Goal: Find specific page/section: Find specific page/section

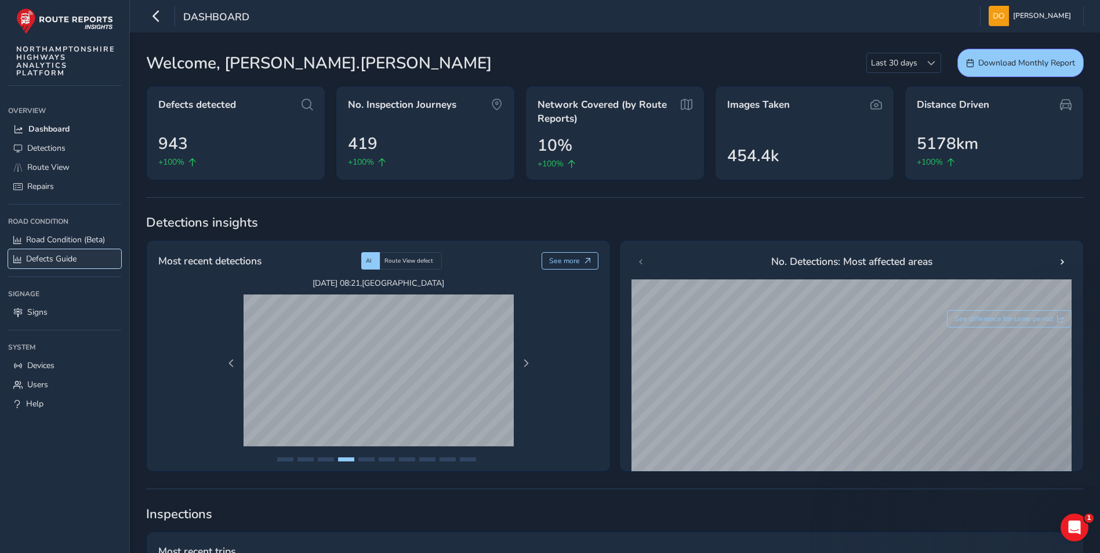
click at [51, 258] on span "Defects Guide" at bounding box center [51, 258] width 50 height 11
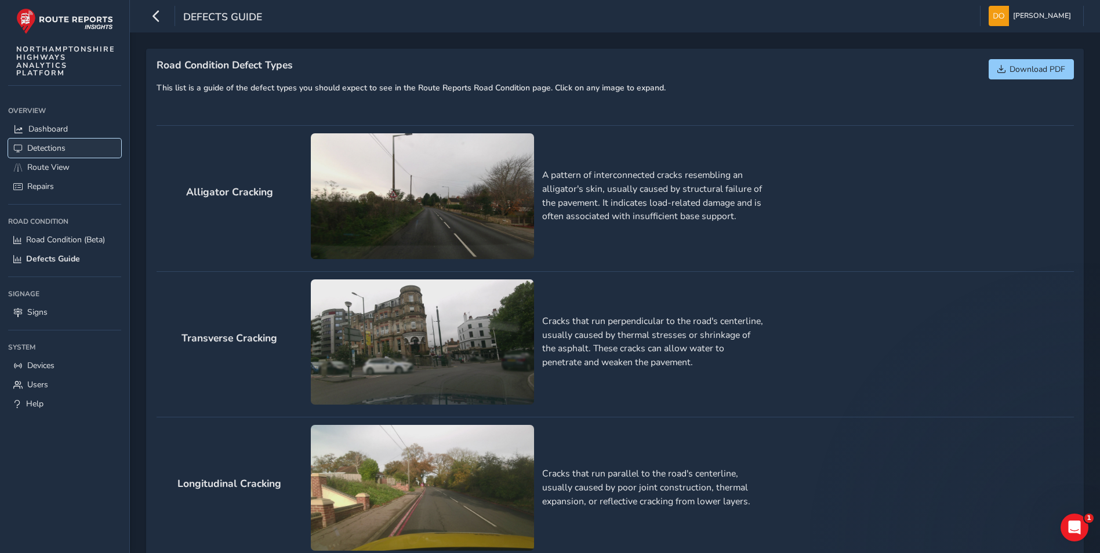
click at [46, 144] on span "Detections" at bounding box center [46, 148] width 38 height 11
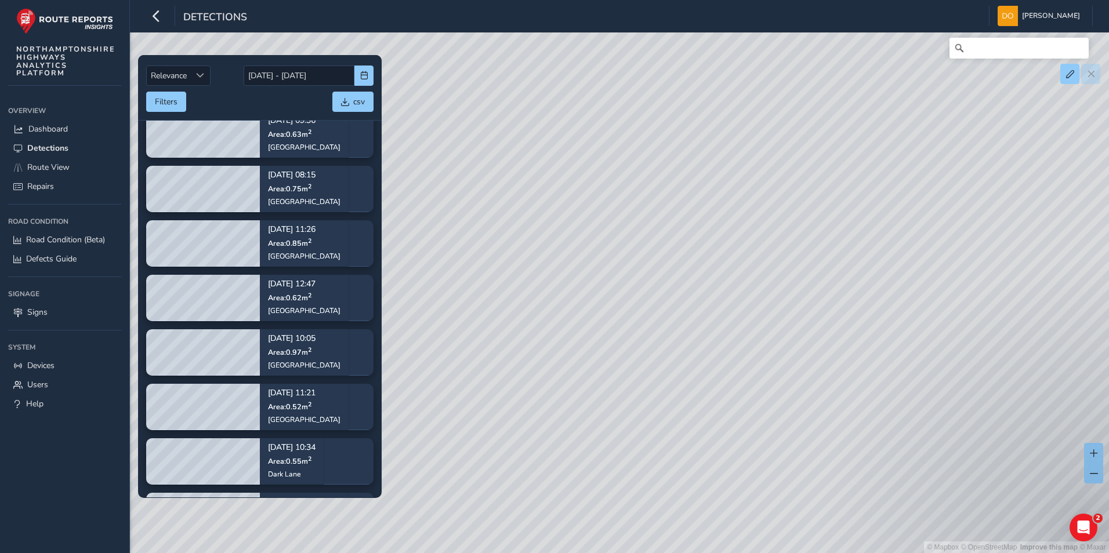
scroll to position [1230, 0]
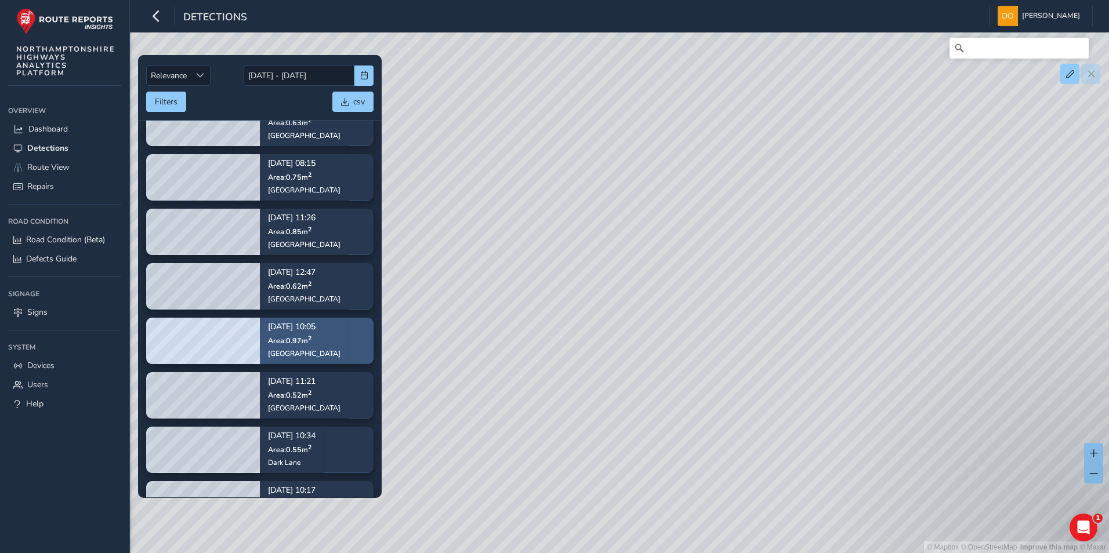
click at [292, 336] on span "Area: 0.97 m 2" at bounding box center [290, 341] width 44 height 10
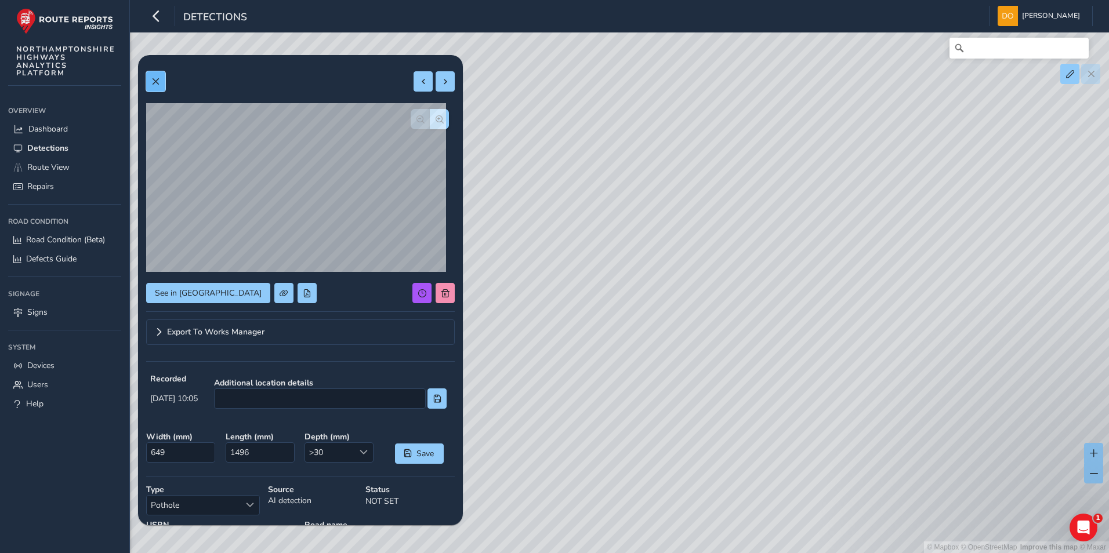
click at [157, 84] on span at bounding box center [155, 82] width 8 height 8
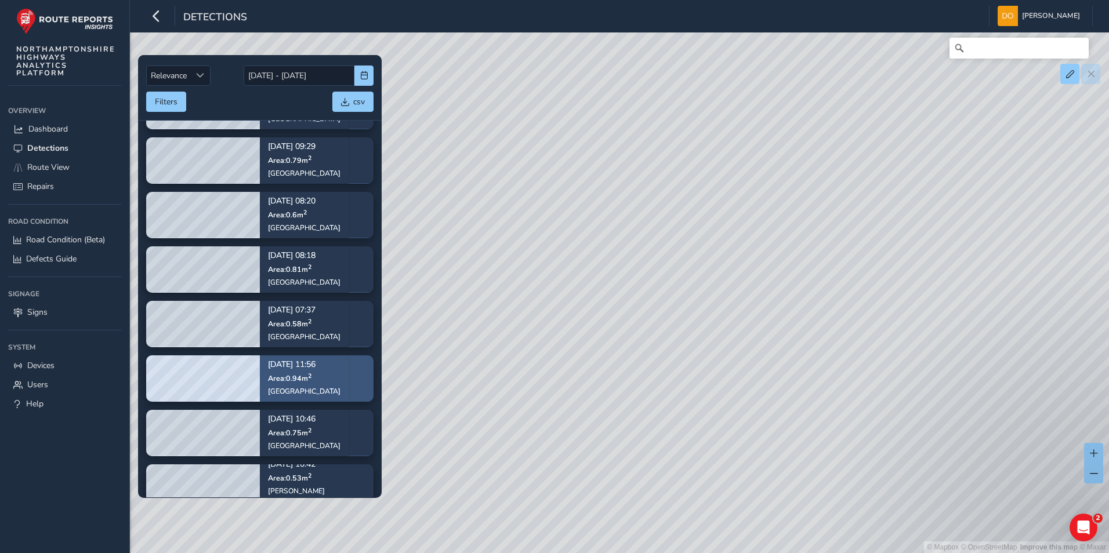
scroll to position [2343, 0]
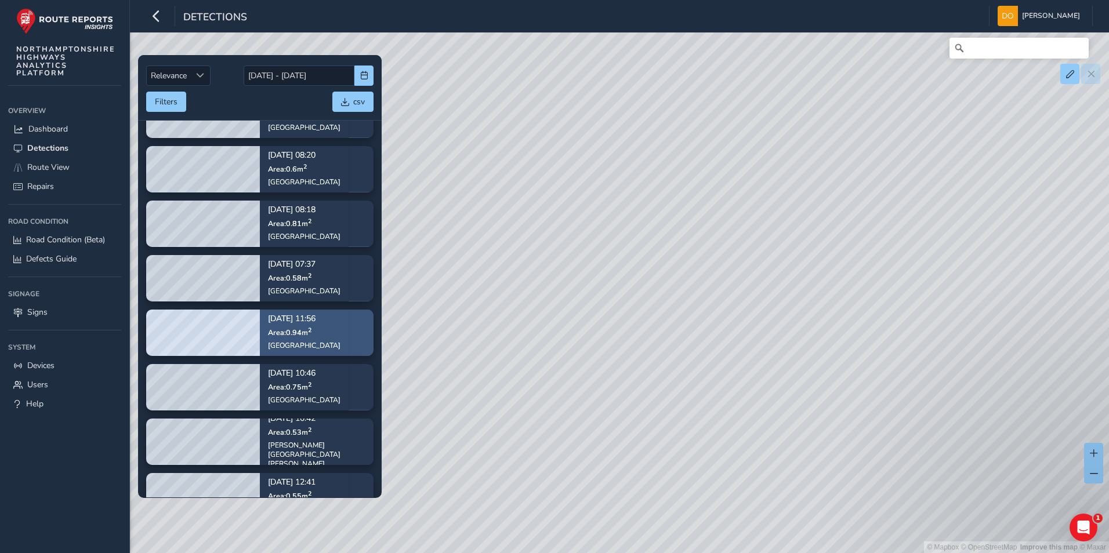
click at [290, 330] on span "Area: 0.94 m 2" at bounding box center [290, 333] width 44 height 10
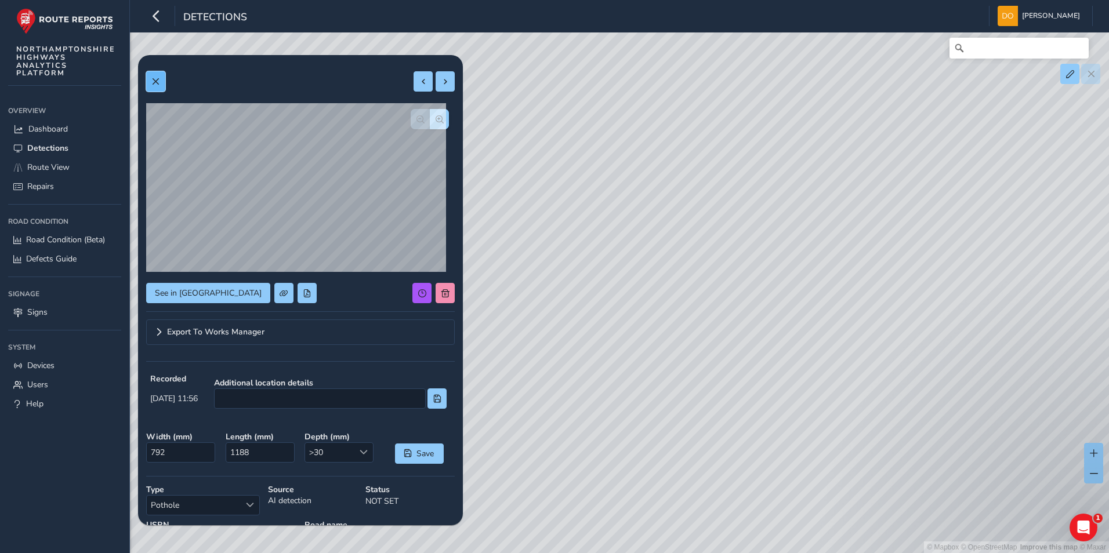
click at [153, 76] on button at bounding box center [155, 81] width 19 height 20
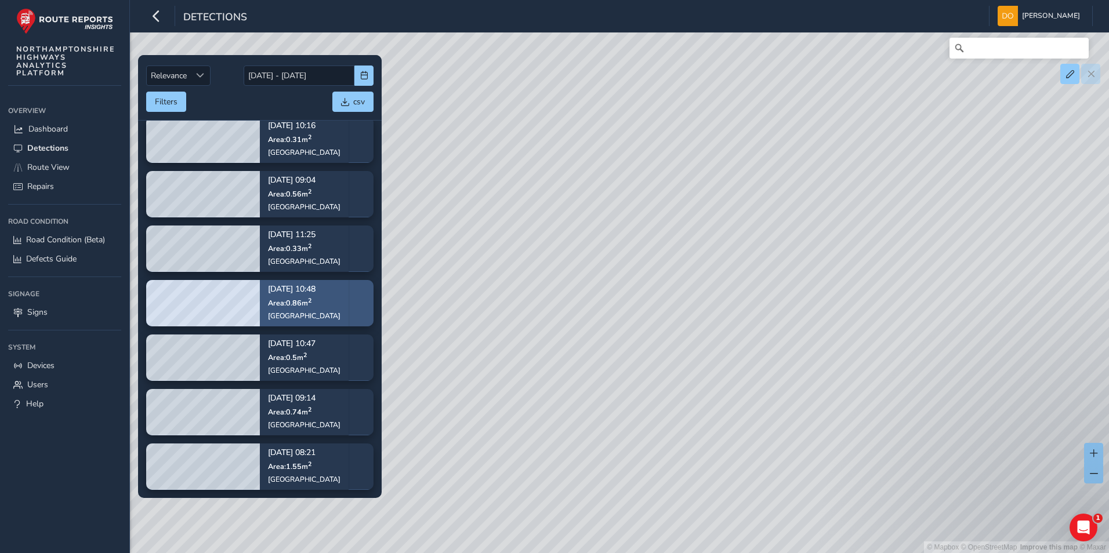
scroll to position [2981, 0]
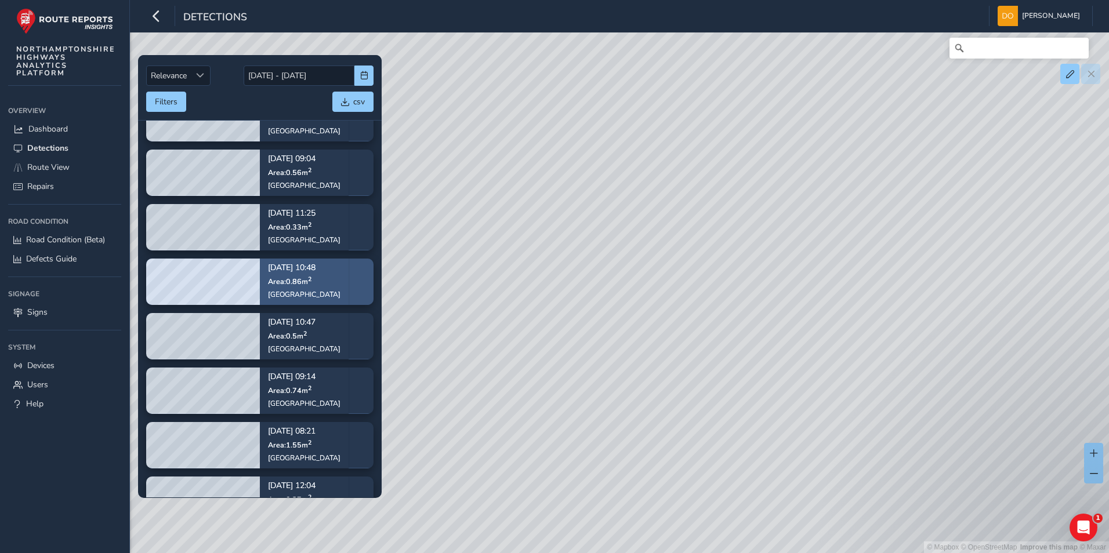
click at [282, 277] on span "Area: 0.86 m 2" at bounding box center [290, 282] width 44 height 10
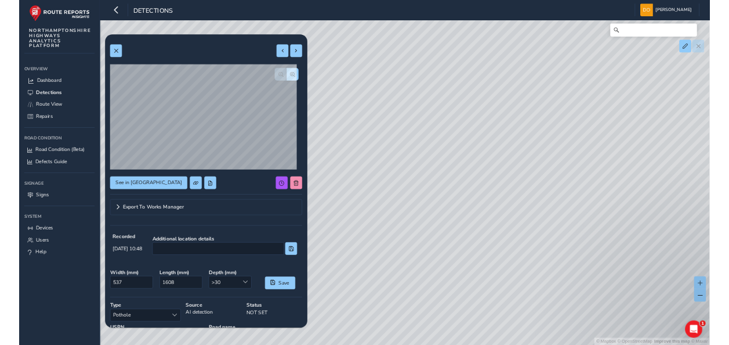
scroll to position [114, 0]
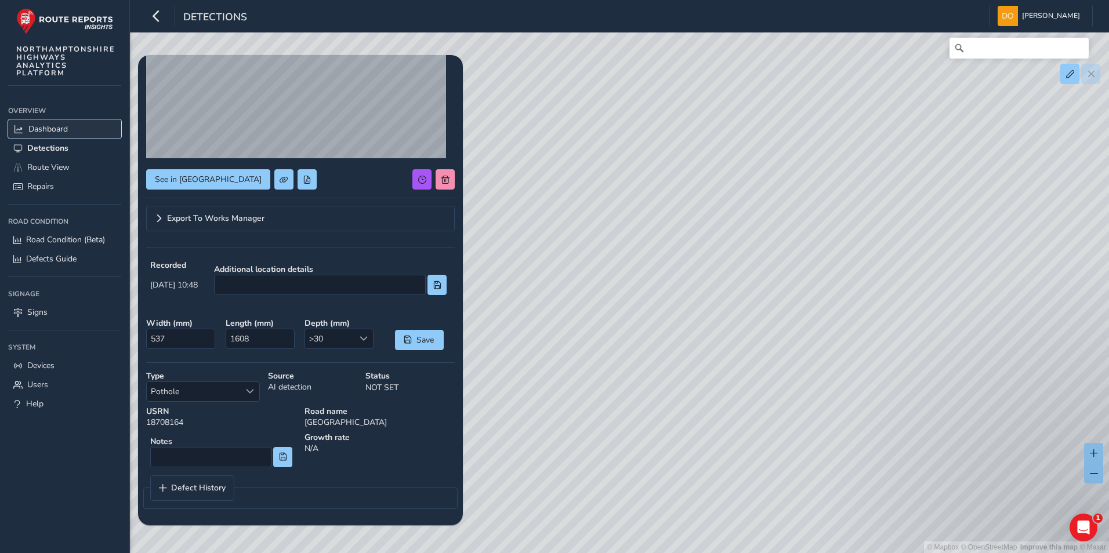
click at [52, 123] on link "Dashboard" at bounding box center [64, 128] width 113 height 19
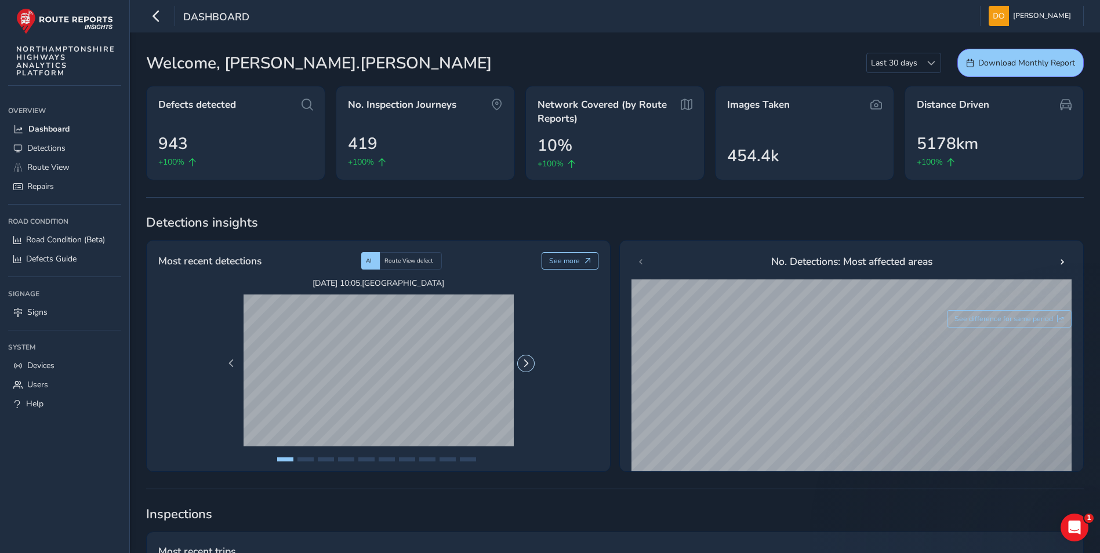
click at [528, 365] on span "Next Page" at bounding box center [526, 364] width 8 height 8
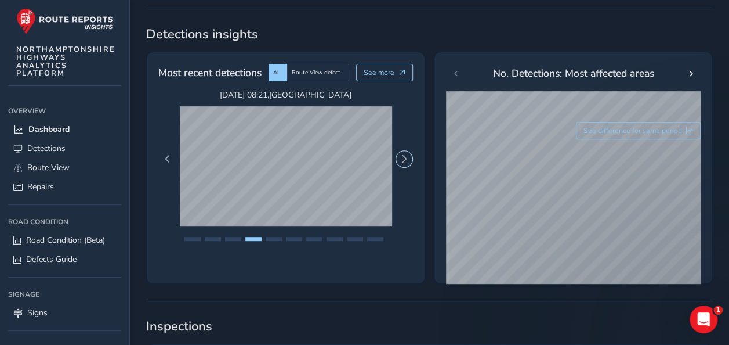
scroll to position [174, 0]
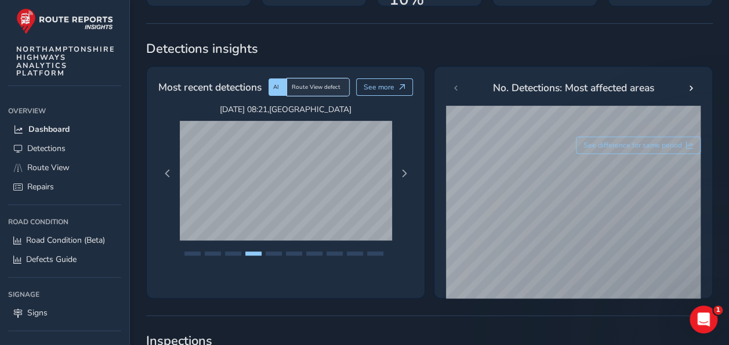
click at [313, 87] on span "Route View defect" at bounding box center [316, 87] width 49 height 8
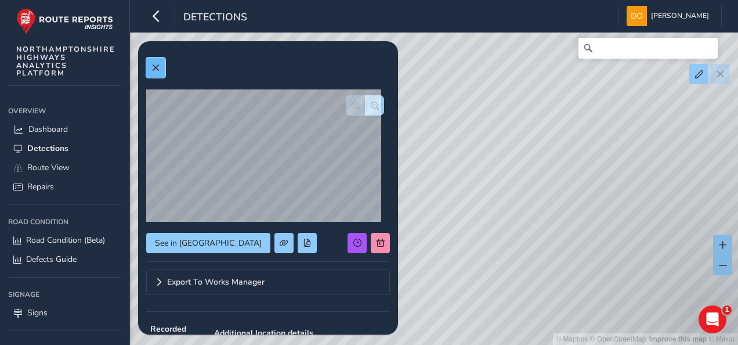
click at [153, 66] on span at bounding box center [155, 68] width 8 height 8
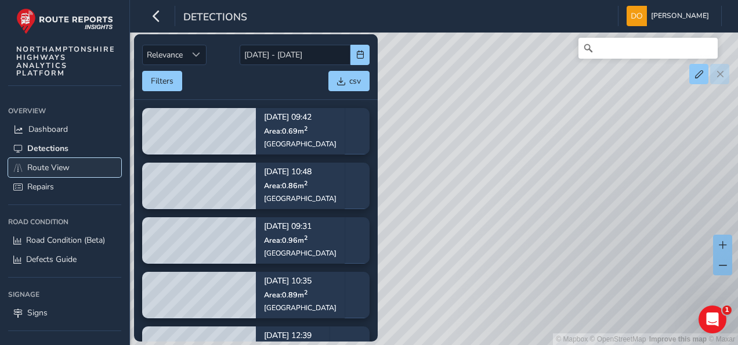
click at [52, 164] on span "Route View" at bounding box center [48, 167] width 42 height 11
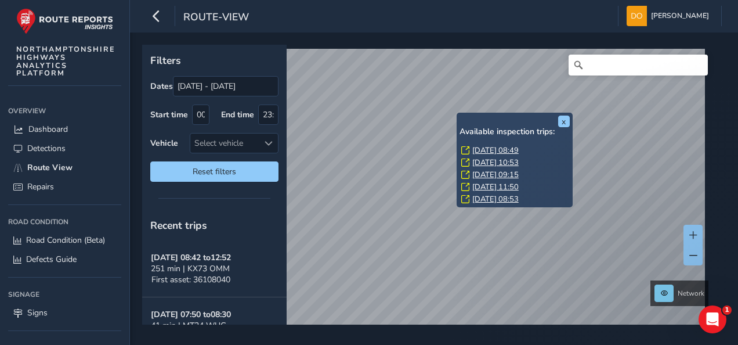
click at [480, 147] on link "[DATE] 08:49" at bounding box center [495, 150] width 46 height 10
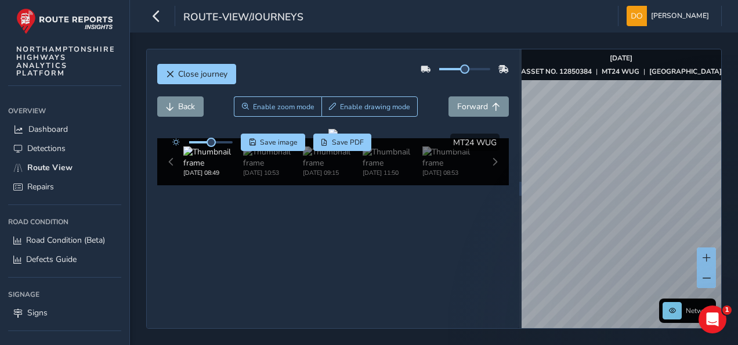
click at [660, 32] on div "Close journey Back Enable zoom mode Enable drawing mode Forward Click and Drag …" at bounding box center [434, 188] width 608 height 312
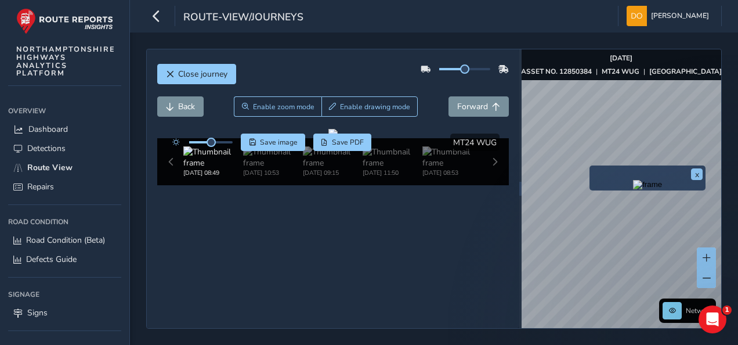
click at [589, 166] on div "x" at bounding box center [647, 177] width 116 height 25
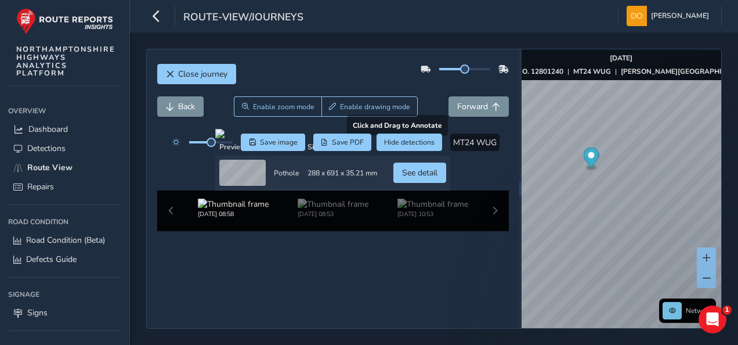
click at [323, 138] on div at bounding box center [332, 133] width 235 height 9
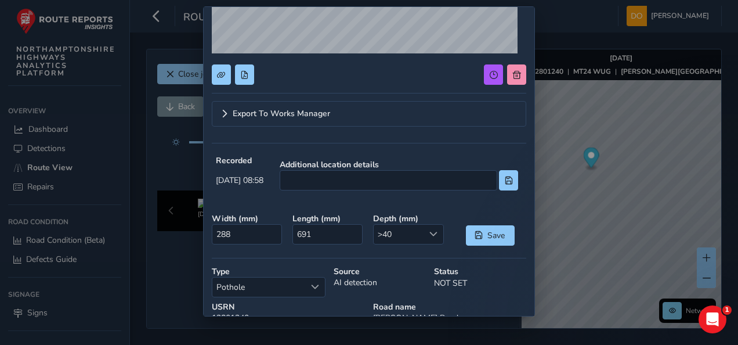
scroll to position [174, 0]
click at [312, 282] on span "Select a type" at bounding box center [315, 286] width 8 height 8
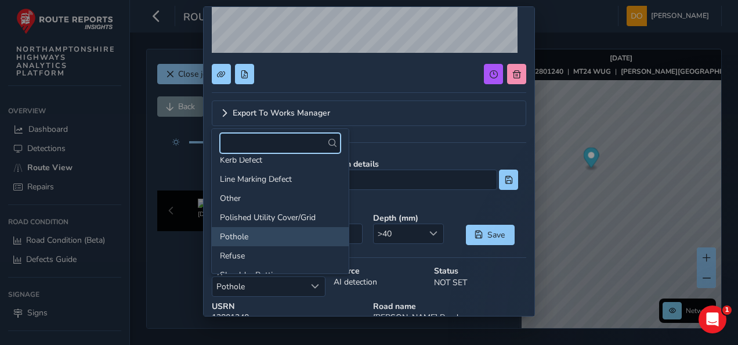
scroll to position [0, 0]
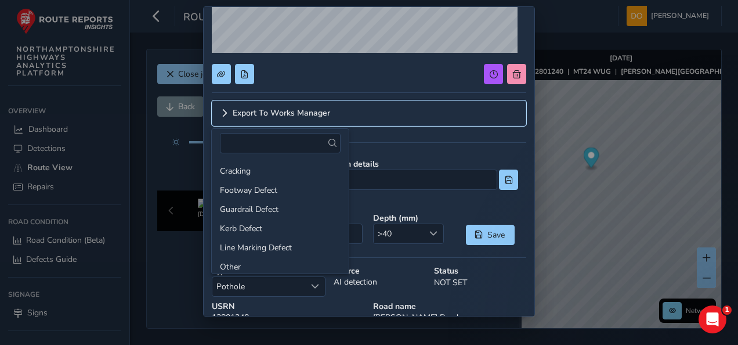
click at [384, 111] on link "Export To Works Manager" at bounding box center [369, 113] width 314 height 26
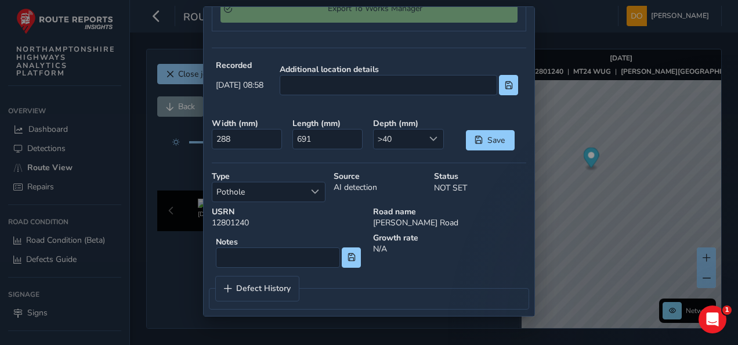
scroll to position [360, 0]
